Goal: Transaction & Acquisition: Purchase product/service

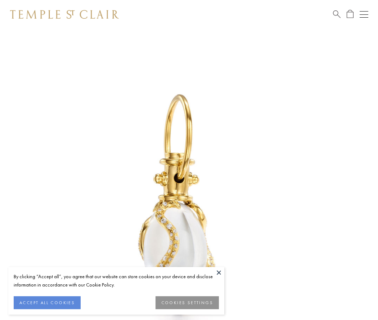
scroll to position [9, 0]
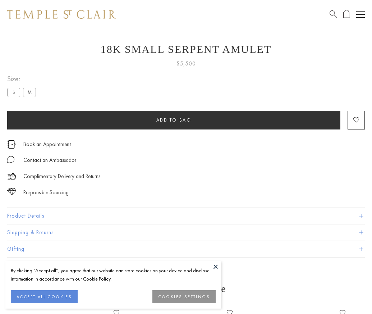
click at [174, 120] on span "Add to bag" at bounding box center [174, 120] width 35 height 6
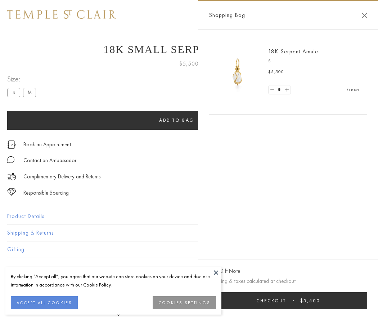
click at [288, 300] on button "Checkout $5,500" at bounding box center [288, 300] width 158 height 17
